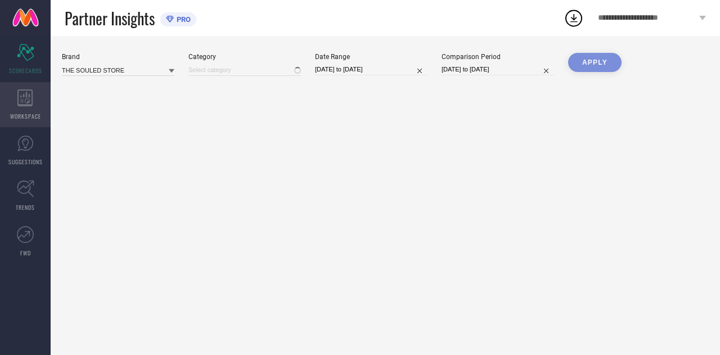
click at [35, 98] on div "WORKSPACE" at bounding box center [25, 104] width 51 height 45
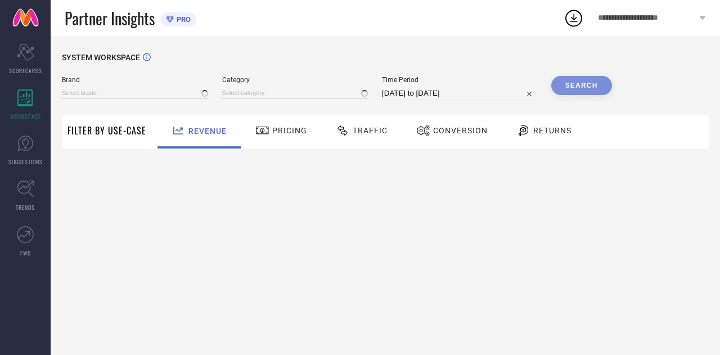
type input "THE SOULED STORE"
type input "All"
click at [384, 142] on div "Traffic" at bounding box center [362, 131] width 80 height 33
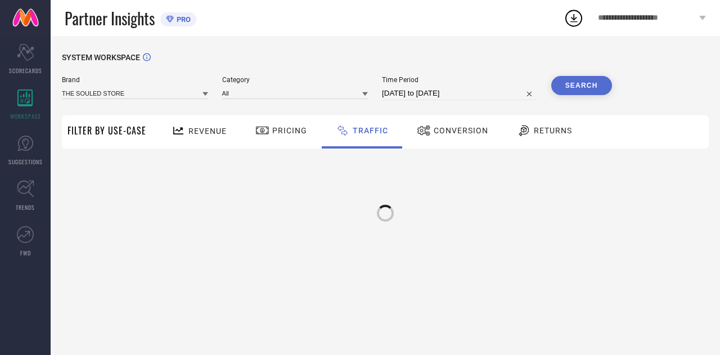
select select "7"
select select "2025"
select select "8"
select select "2025"
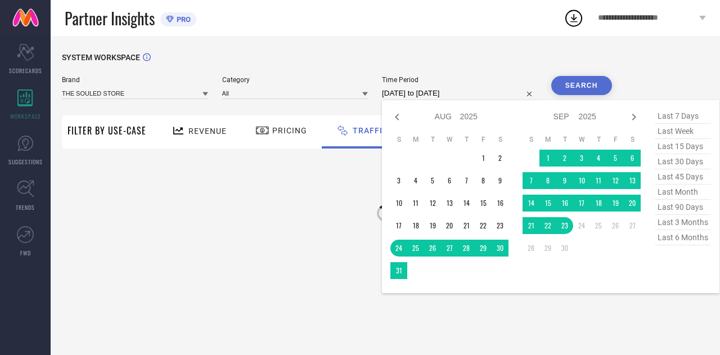
click at [473, 96] on input "[DATE] to [DATE]" at bounding box center [459, 93] width 155 height 13
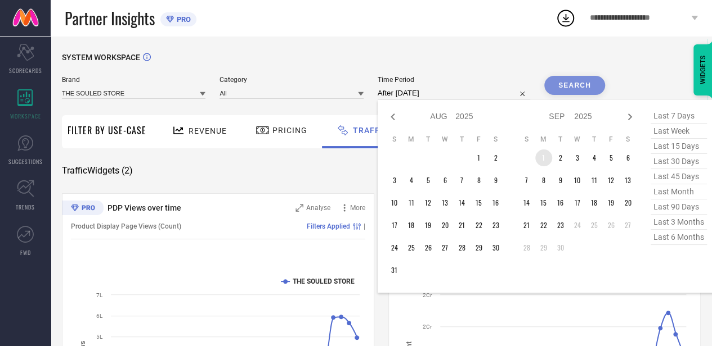
click at [540, 159] on td "1" at bounding box center [543, 158] width 17 height 17
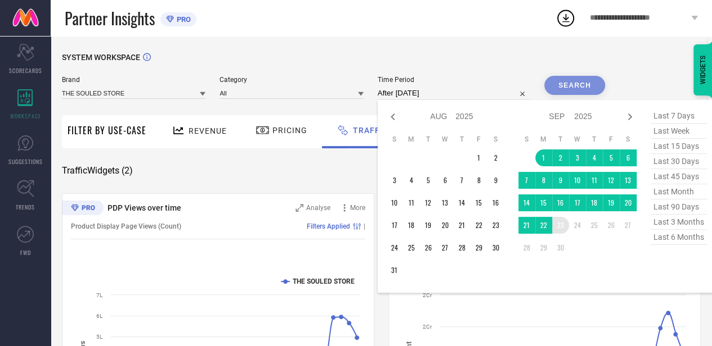
type input "[DATE] to [DATE]"
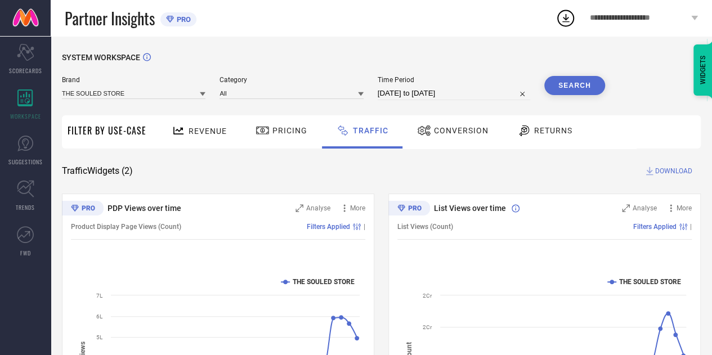
click at [571, 91] on button "Search" at bounding box center [574, 85] width 61 height 19
click at [668, 173] on span "DOWNLOAD" at bounding box center [673, 170] width 37 height 11
